Goal: Task Accomplishment & Management: Manage account settings

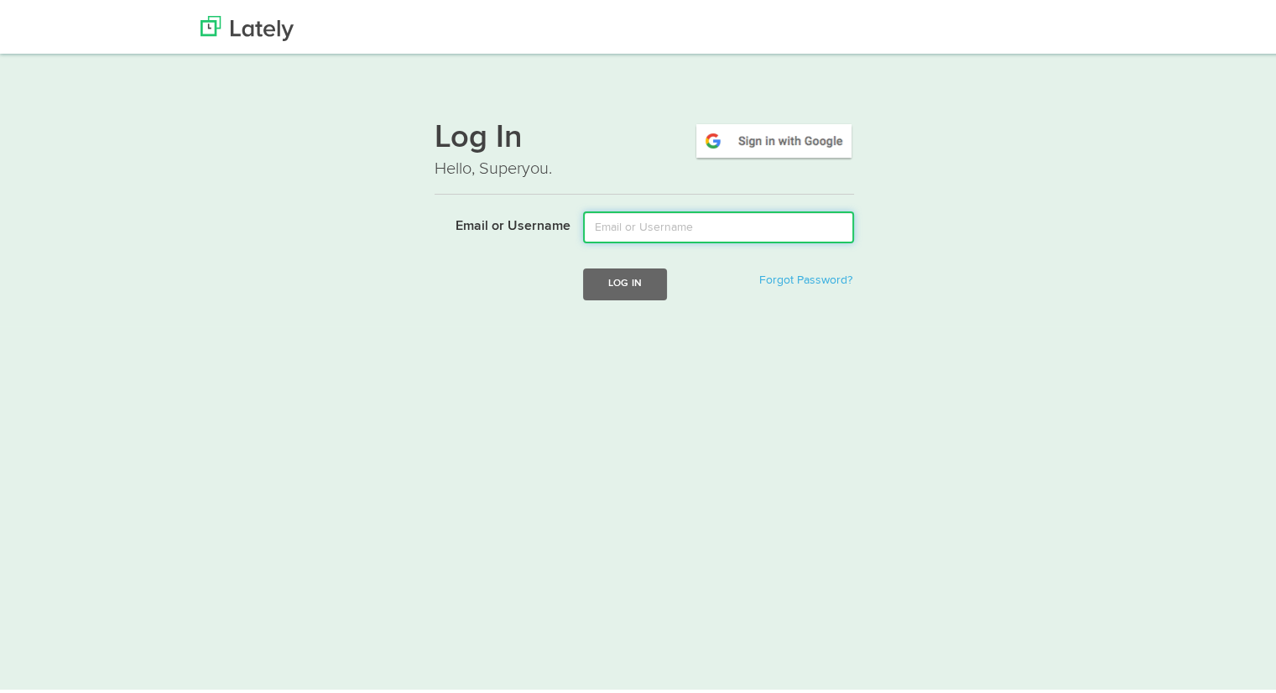
click at [740, 228] on input "Email or Username" at bounding box center [718, 224] width 271 height 32
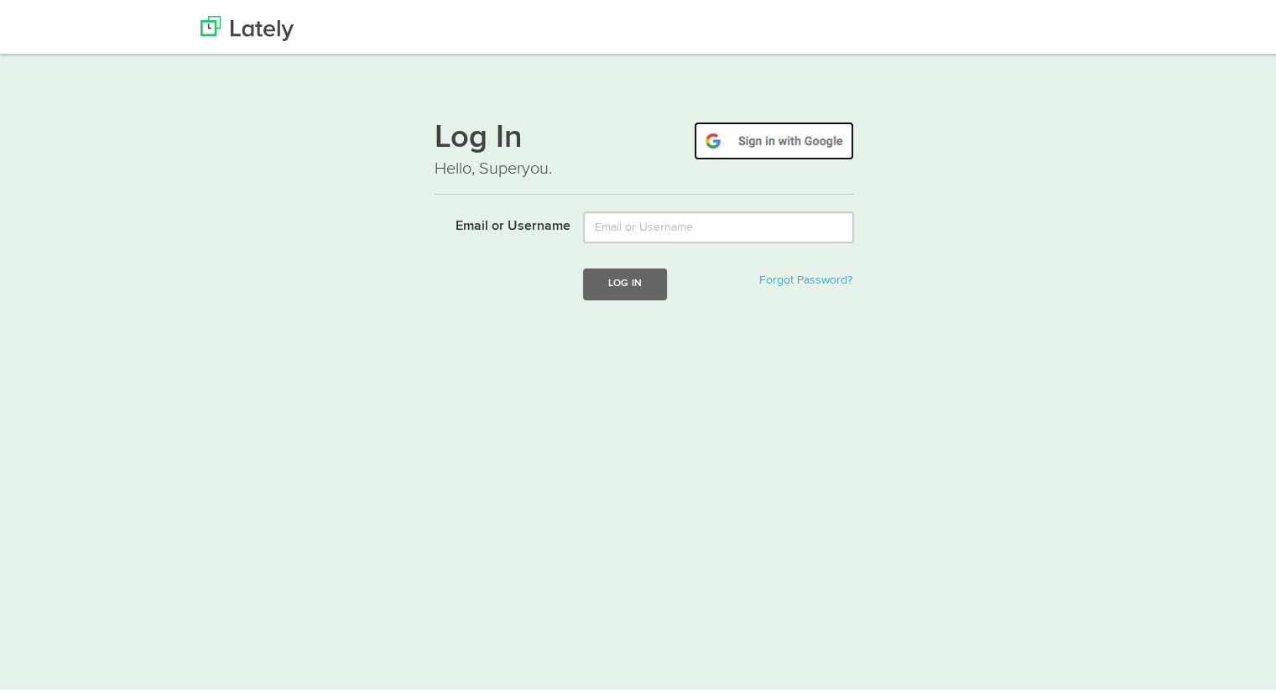
click at [766, 145] on img at bounding box center [774, 137] width 160 height 39
click at [776, 138] on img at bounding box center [774, 137] width 160 height 39
click at [759, 135] on img at bounding box center [774, 137] width 160 height 39
click at [738, 222] on input "Email or Username" at bounding box center [718, 224] width 271 height 32
type input "[EMAIL_ADDRESS][DOMAIN_NAME]"
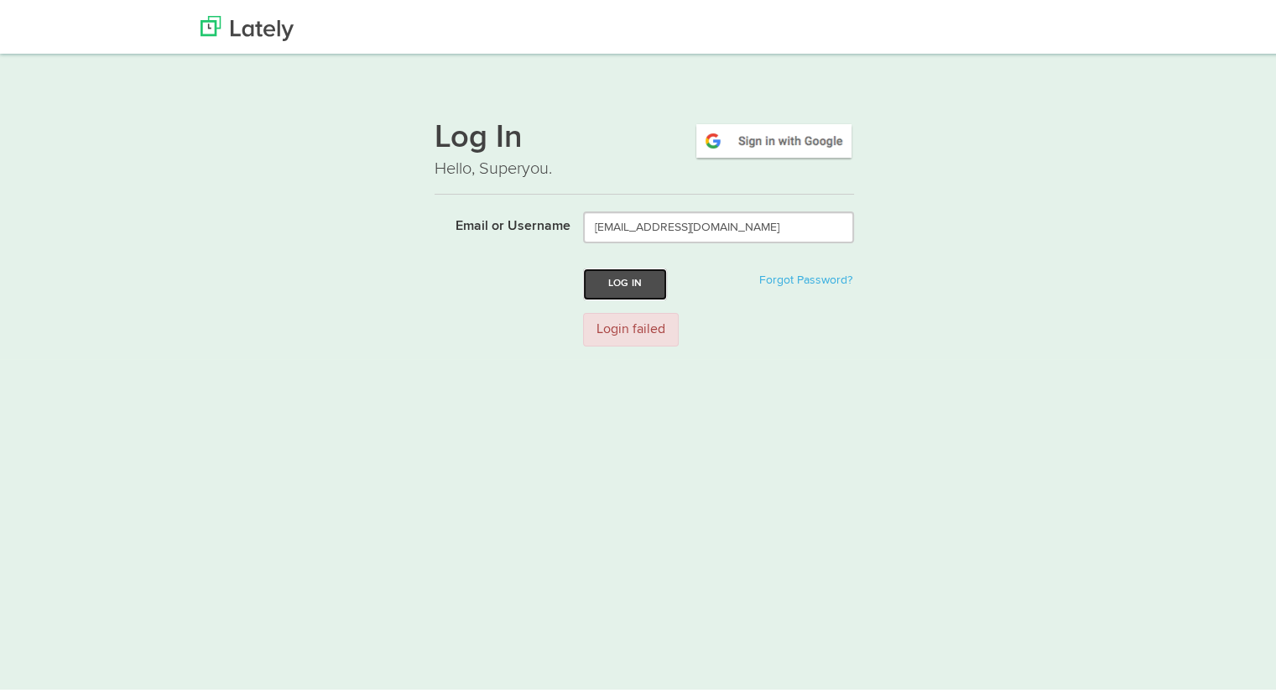
click at [628, 281] on button "Log In" at bounding box center [625, 280] width 84 height 31
